Goal: Find specific page/section: Find specific page/section

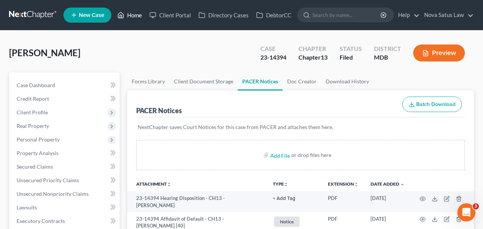
click at [133, 16] on link "Home" at bounding box center [130, 15] width 32 height 14
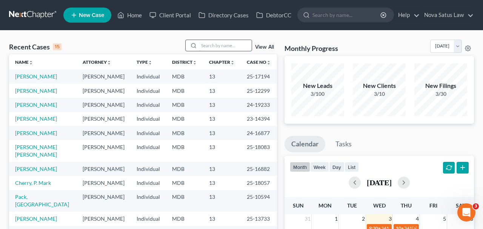
paste input "[PERSON_NAME]"
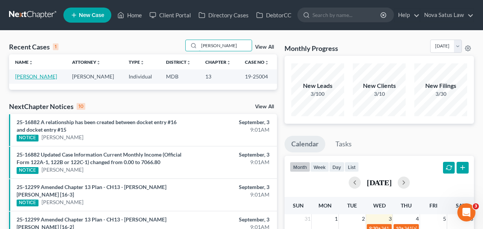
type input "[PERSON_NAME]"
click at [25, 77] on link "[PERSON_NAME]" at bounding box center [36, 76] width 42 height 6
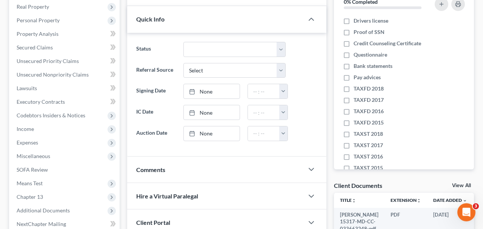
scroll to position [157, 0]
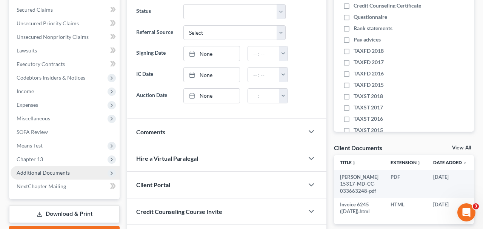
click at [59, 171] on span "Additional Documents" at bounding box center [43, 173] width 53 height 6
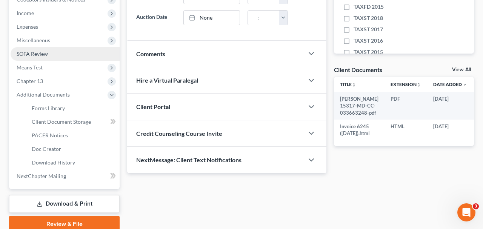
scroll to position [236, 0]
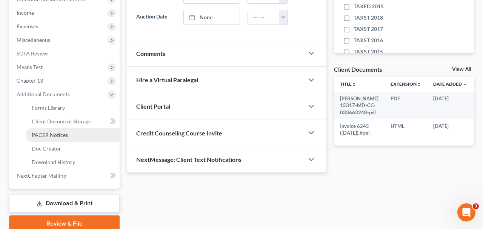
click at [61, 135] on span "PACER Notices" at bounding box center [50, 135] width 36 height 6
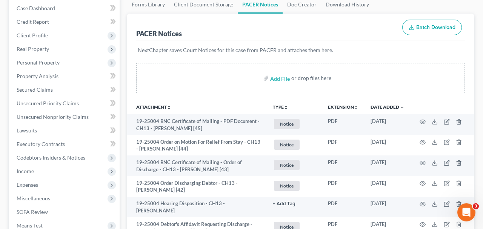
scroll to position [79, 0]
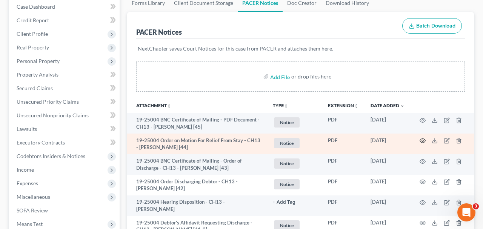
click at [421, 138] on icon "button" at bounding box center [423, 141] width 6 height 6
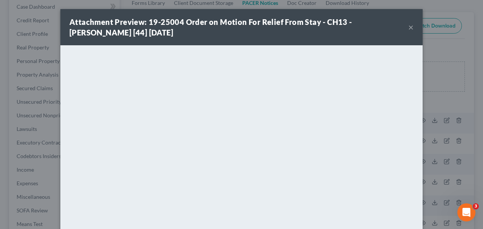
click at [412, 29] on button "×" at bounding box center [411, 27] width 5 height 9
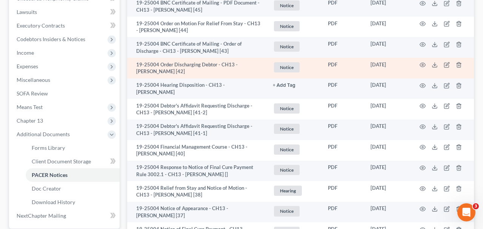
scroll to position [196, 0]
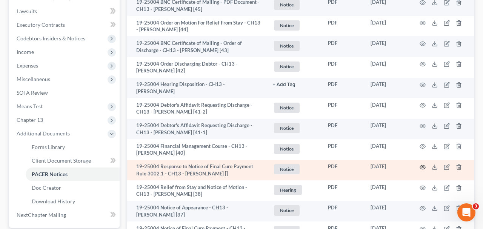
click at [425, 164] on icon "button" at bounding box center [423, 167] width 6 height 6
